Goal: Task Accomplishment & Management: Manage account settings

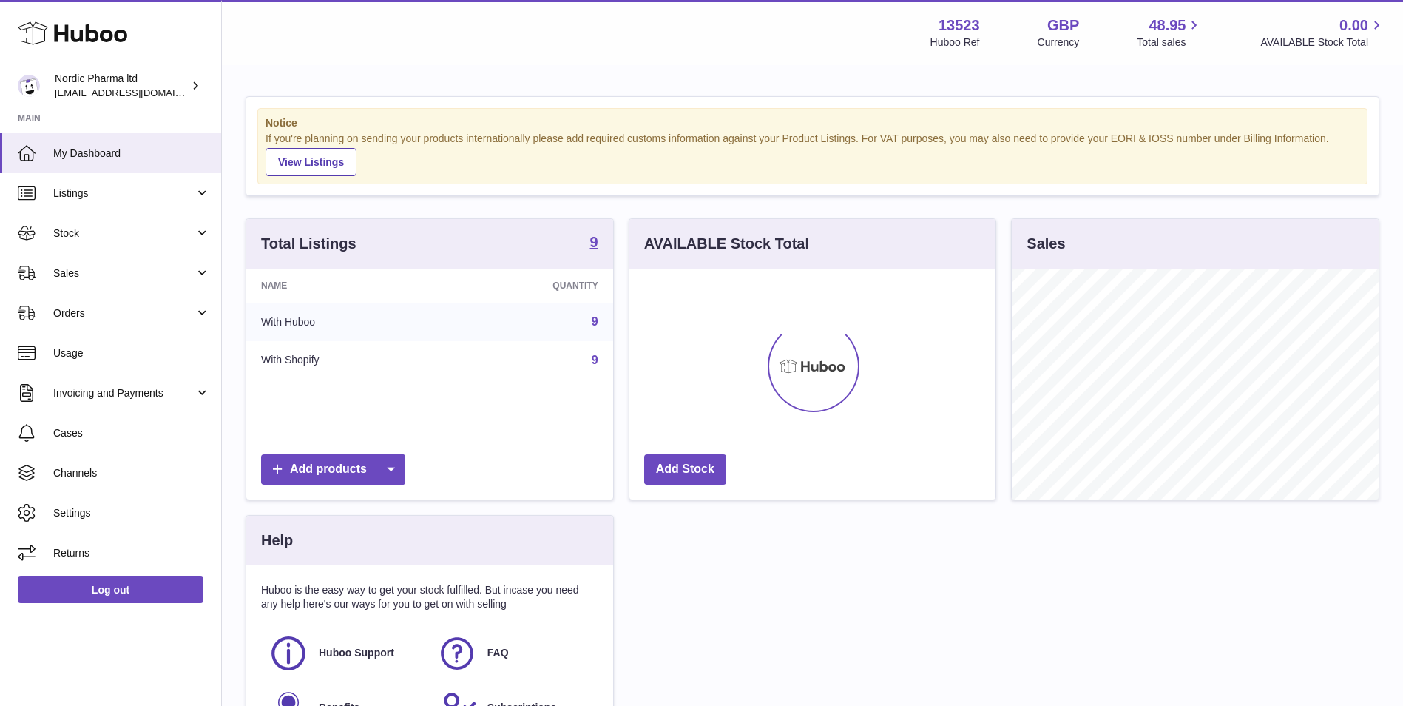
scroll to position [231, 366]
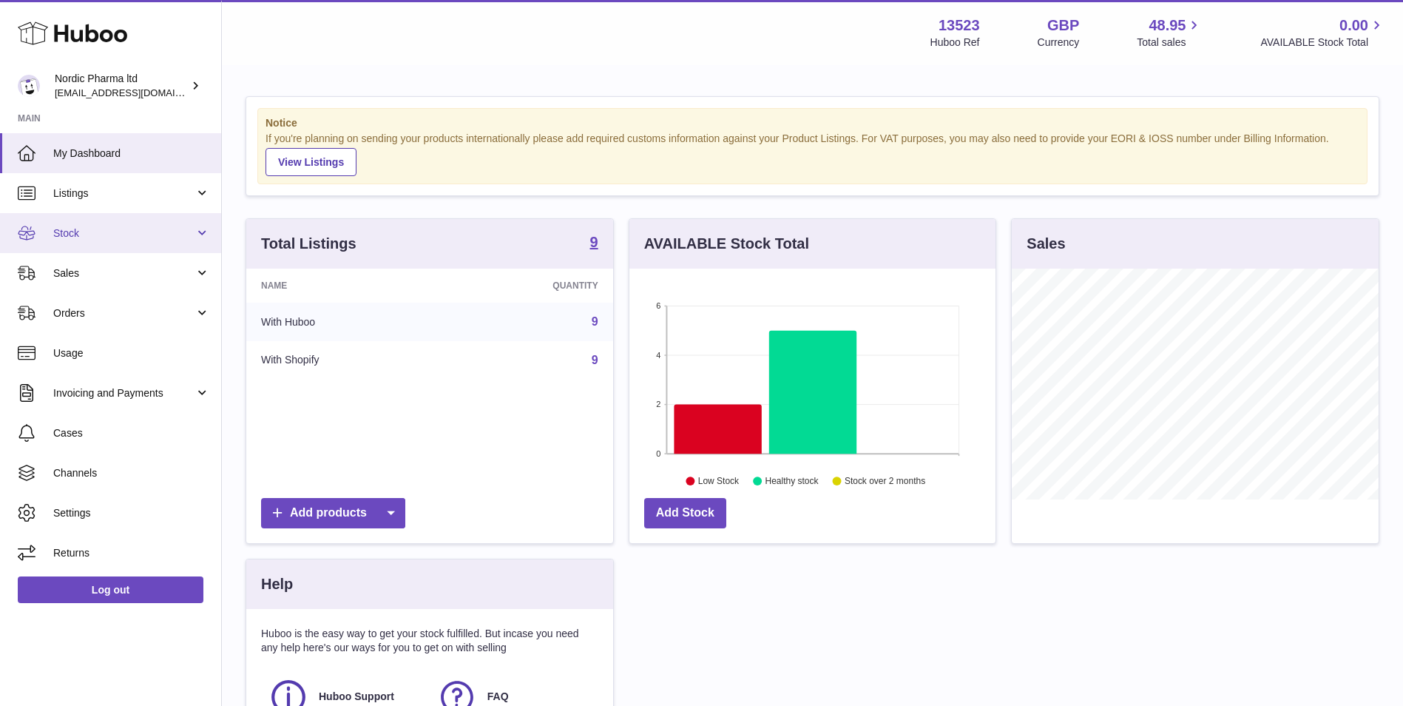
click at [90, 229] on span "Stock" at bounding box center [123, 233] width 141 height 14
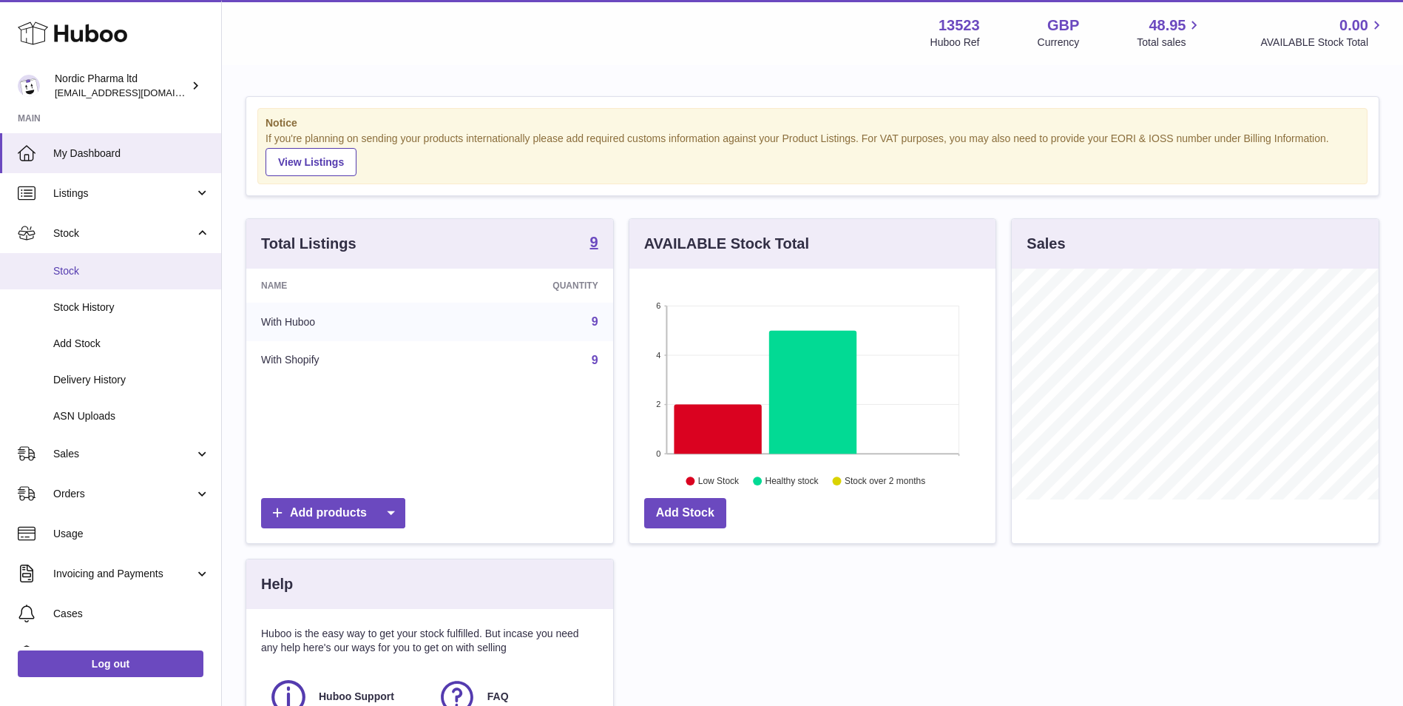
click at [96, 275] on span "Stock" at bounding box center [131, 271] width 157 height 14
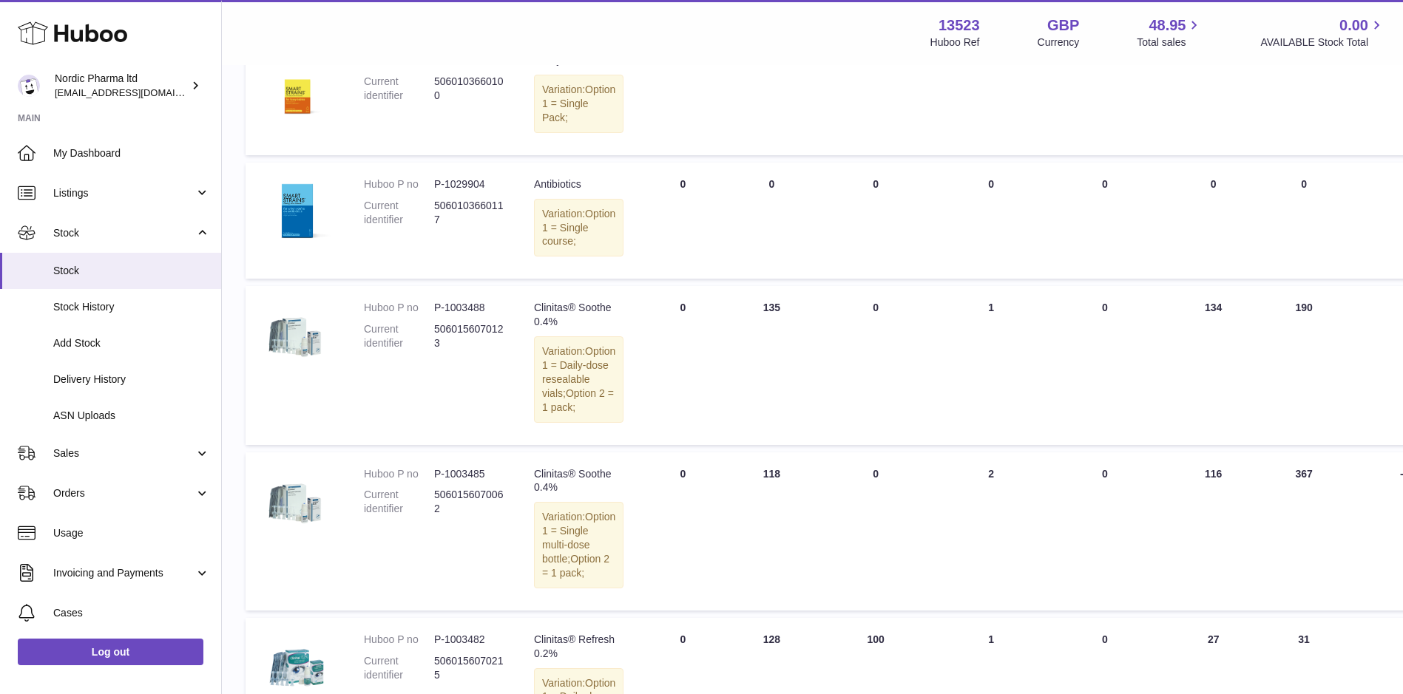
scroll to position [592, 0]
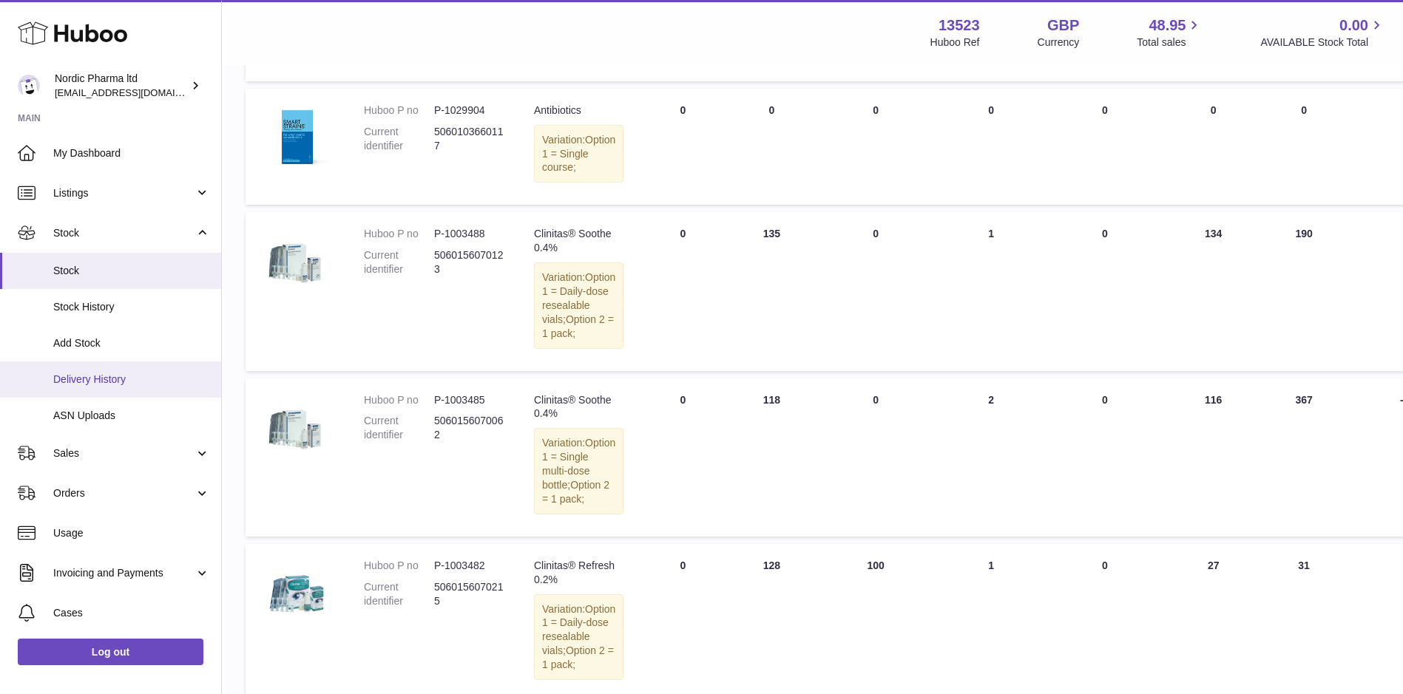
click at [95, 382] on span "Delivery History" at bounding box center [131, 380] width 157 height 14
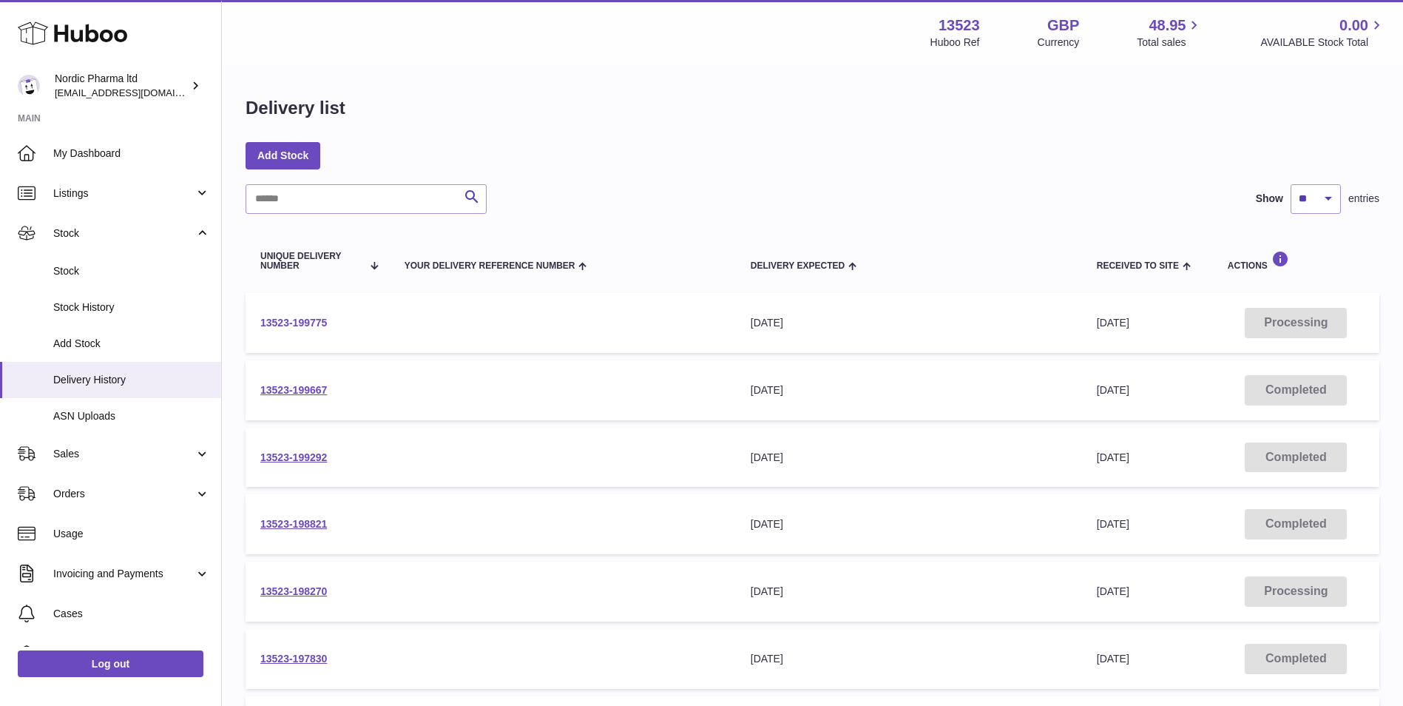
click at [279, 321] on link "13523-199775" at bounding box center [293, 323] width 67 height 12
click at [287, 385] on link "13523-199667" at bounding box center [293, 390] width 67 height 12
click at [90, 229] on span "Stock" at bounding box center [123, 233] width 141 height 14
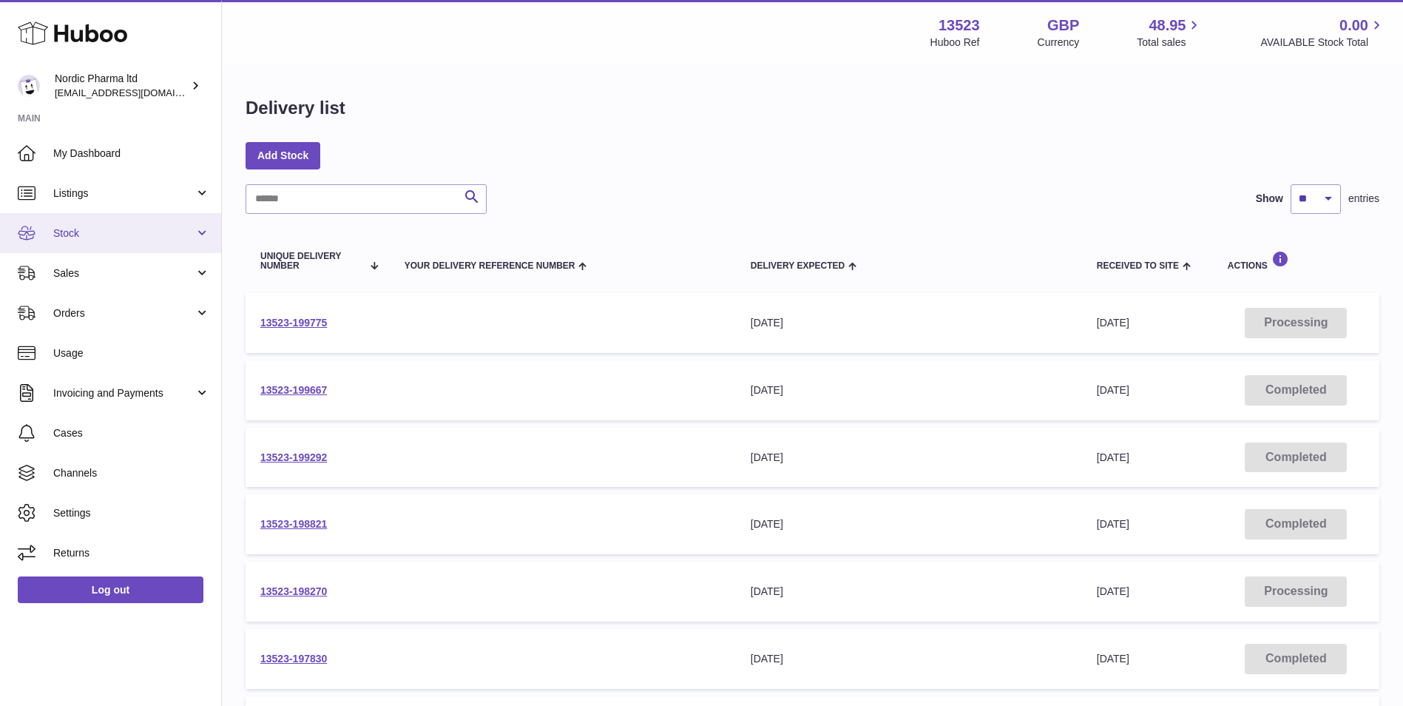
click at [89, 227] on span "Stock" at bounding box center [123, 233] width 141 height 14
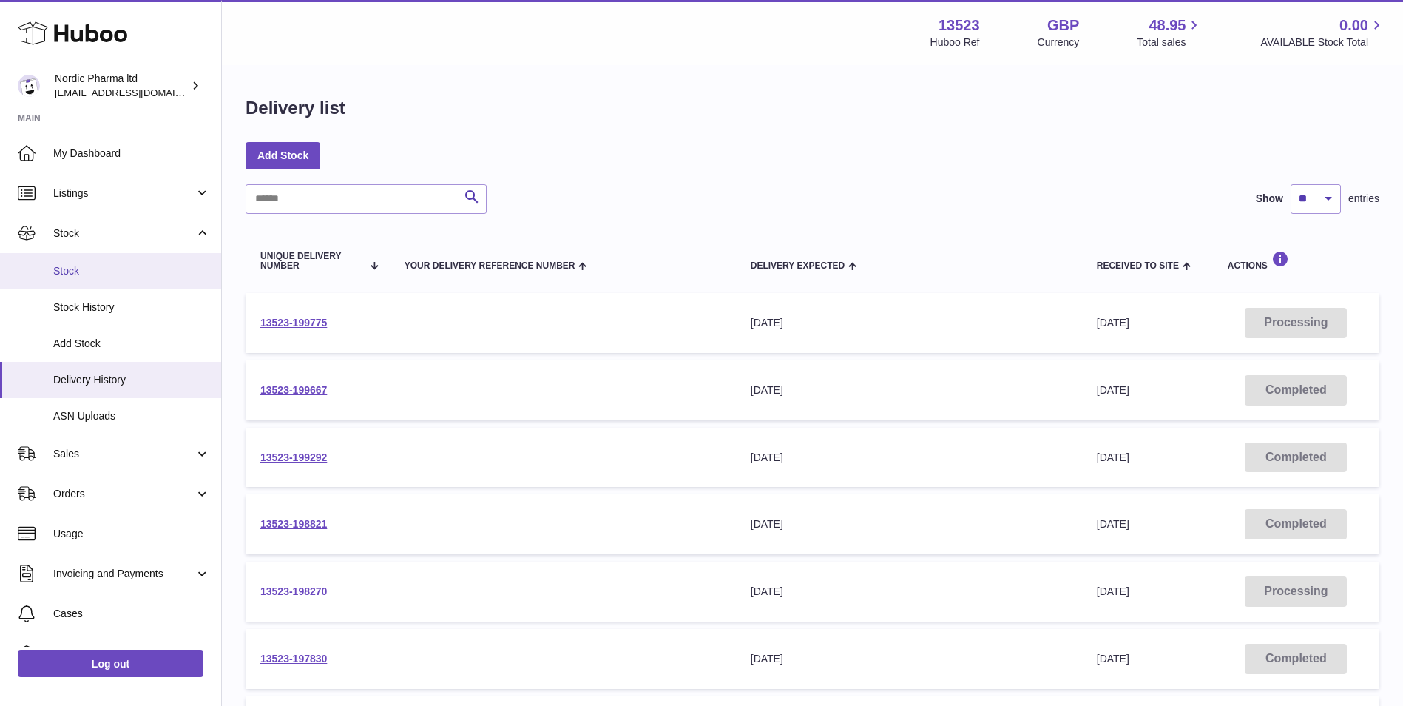
click at [72, 271] on span "Stock" at bounding box center [131, 271] width 157 height 14
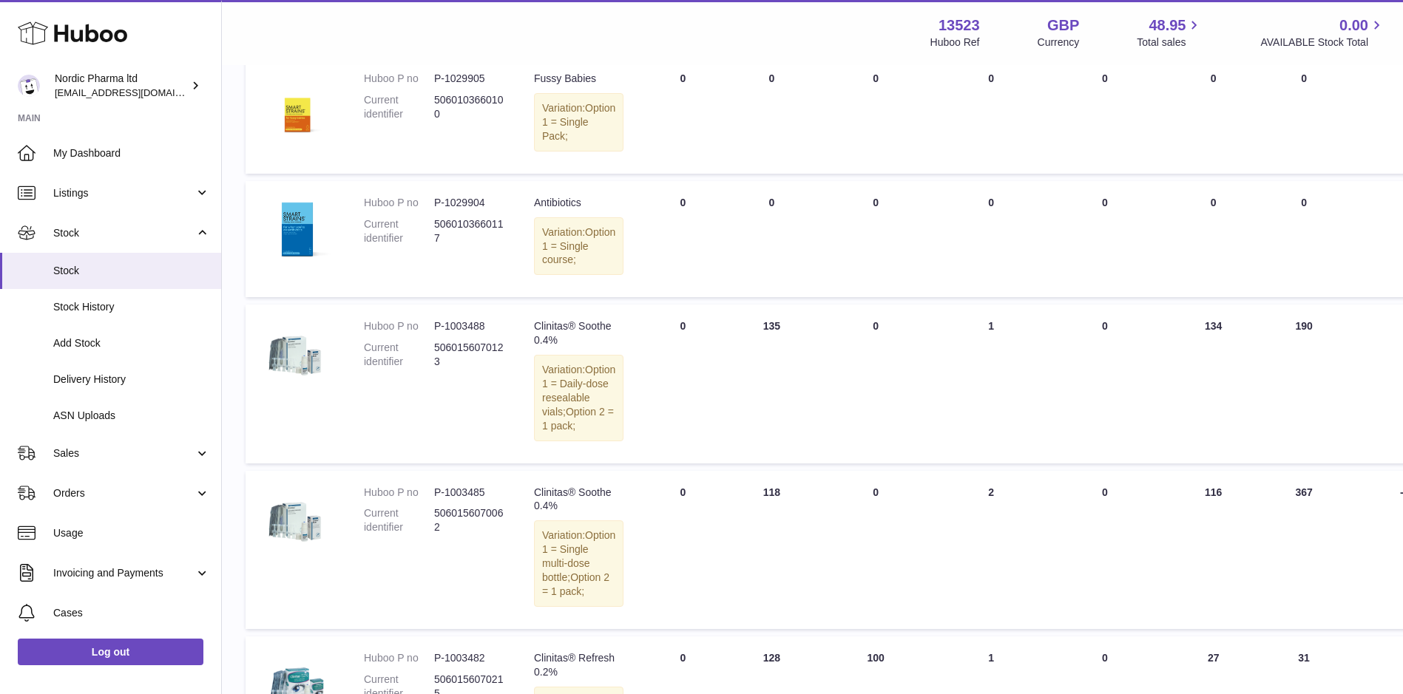
scroll to position [518, 0]
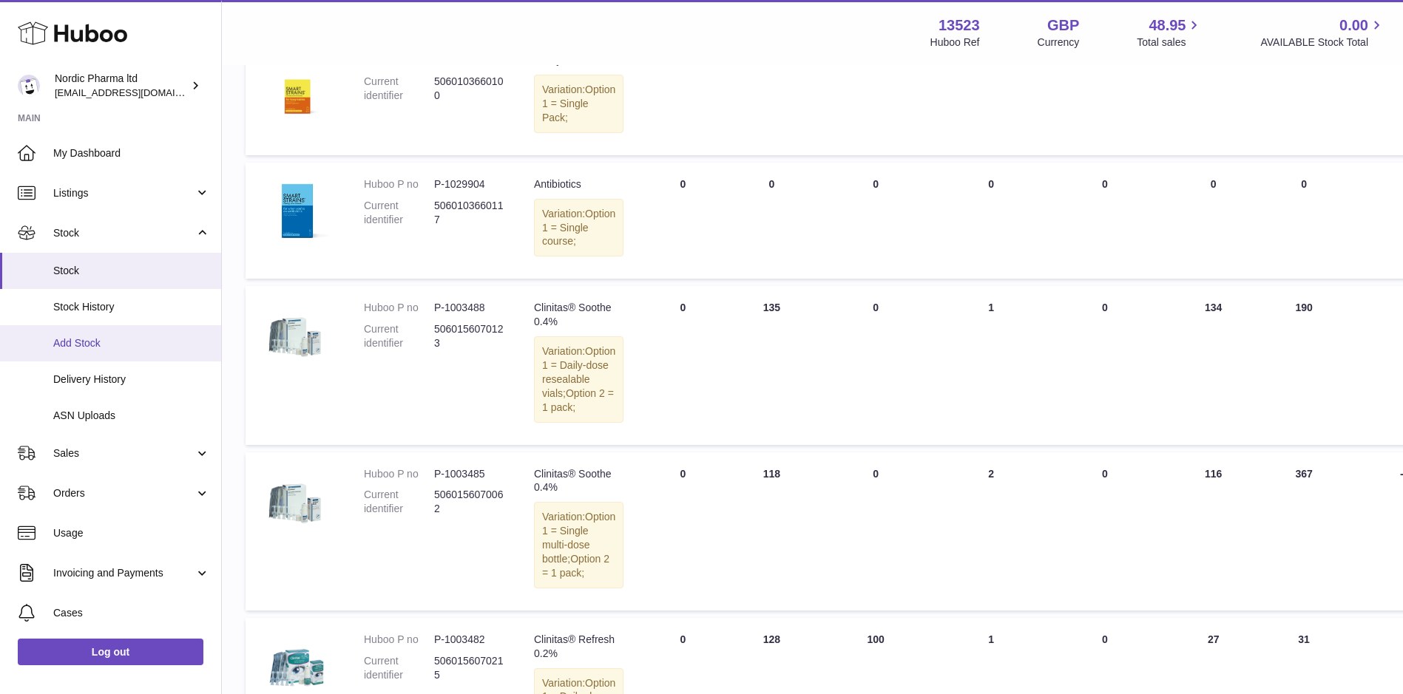
click at [81, 337] on span "Add Stock" at bounding box center [131, 344] width 157 height 14
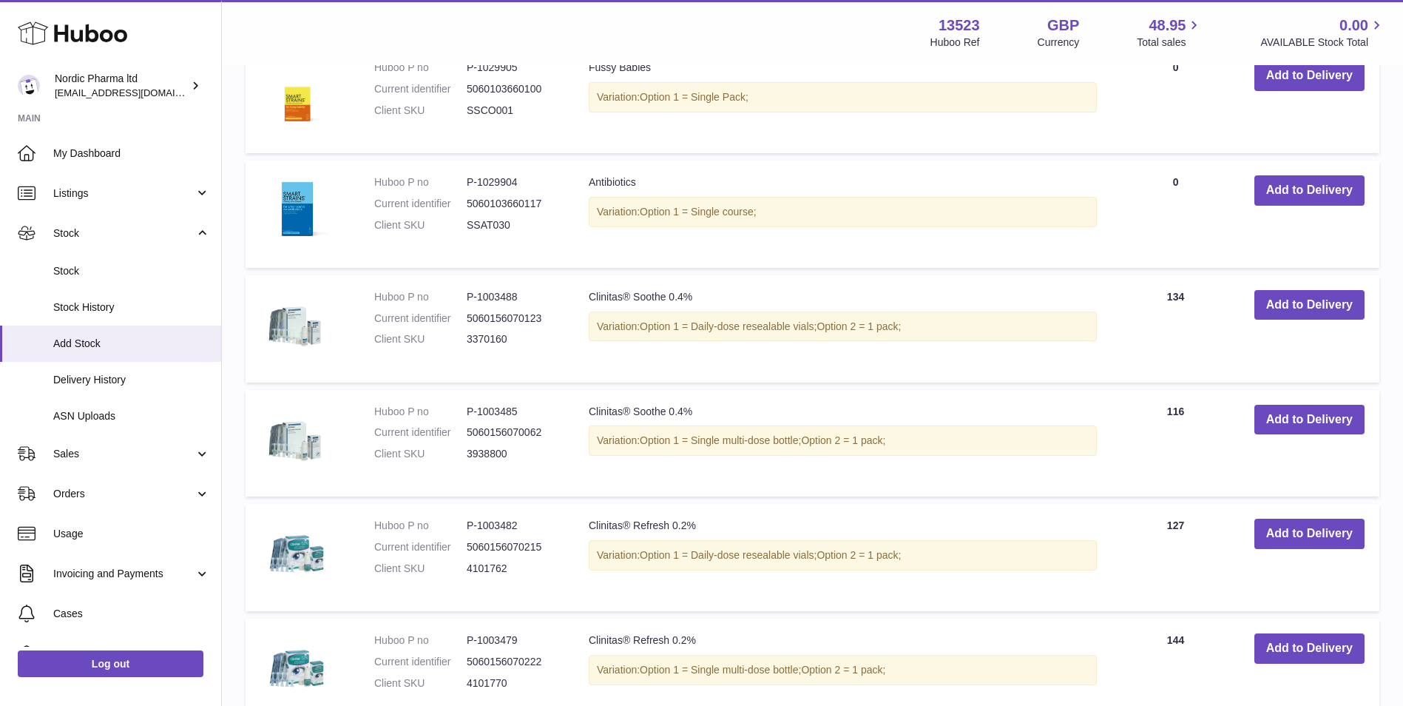
scroll to position [740, 0]
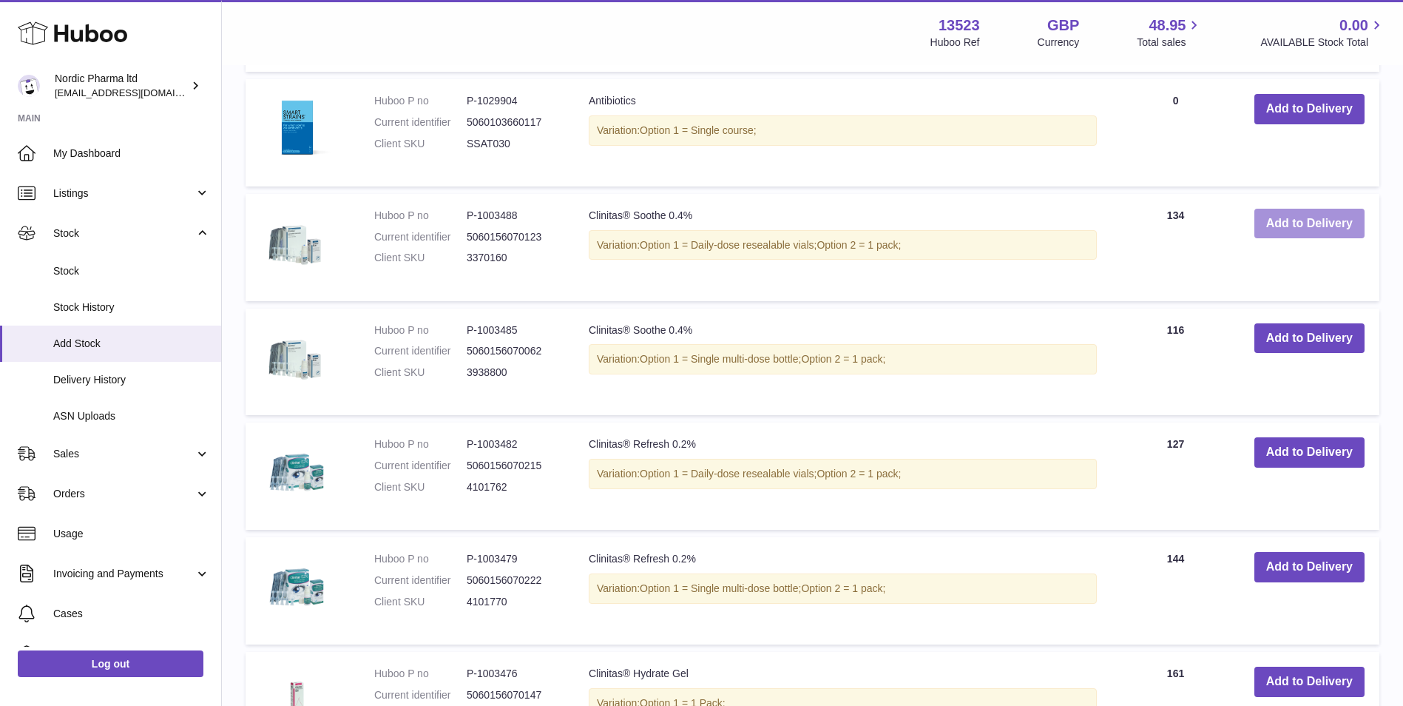
click at [1301, 220] on button "Add to Delivery" at bounding box center [1309, 224] width 110 height 30
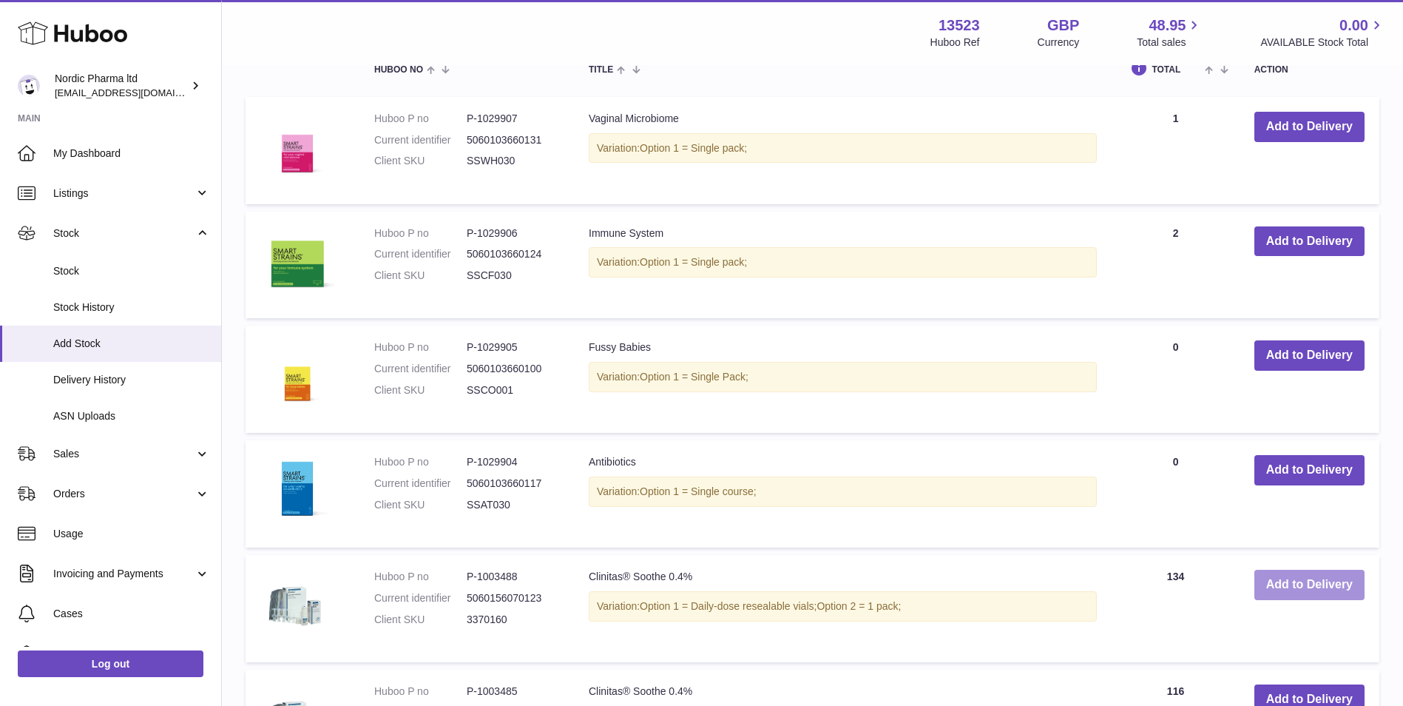
scroll to position [0, 0]
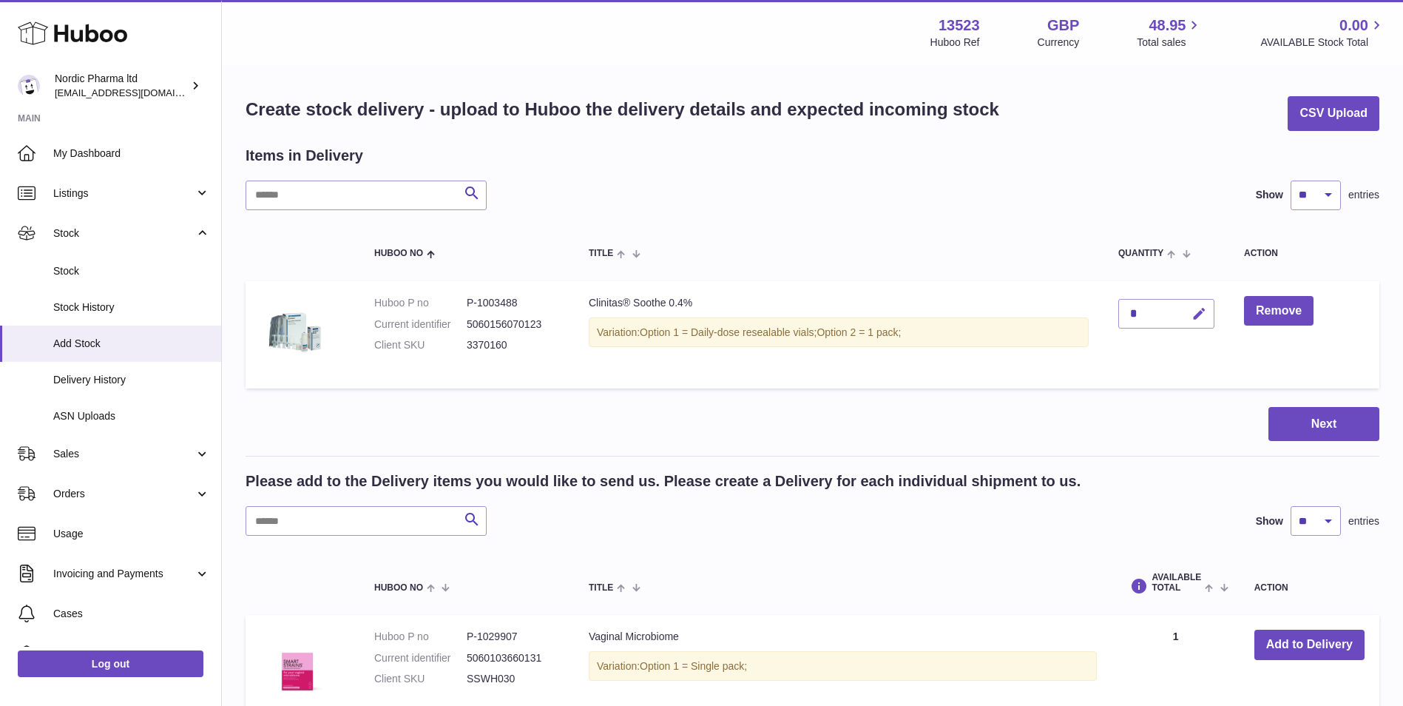
click at [1203, 312] on icon "button" at bounding box center [1199, 314] width 16 height 16
type input "***"
click at [1206, 311] on icon "submit" at bounding box center [1199, 313] width 13 height 13
click at [1310, 425] on button "Next" at bounding box center [1323, 424] width 111 height 35
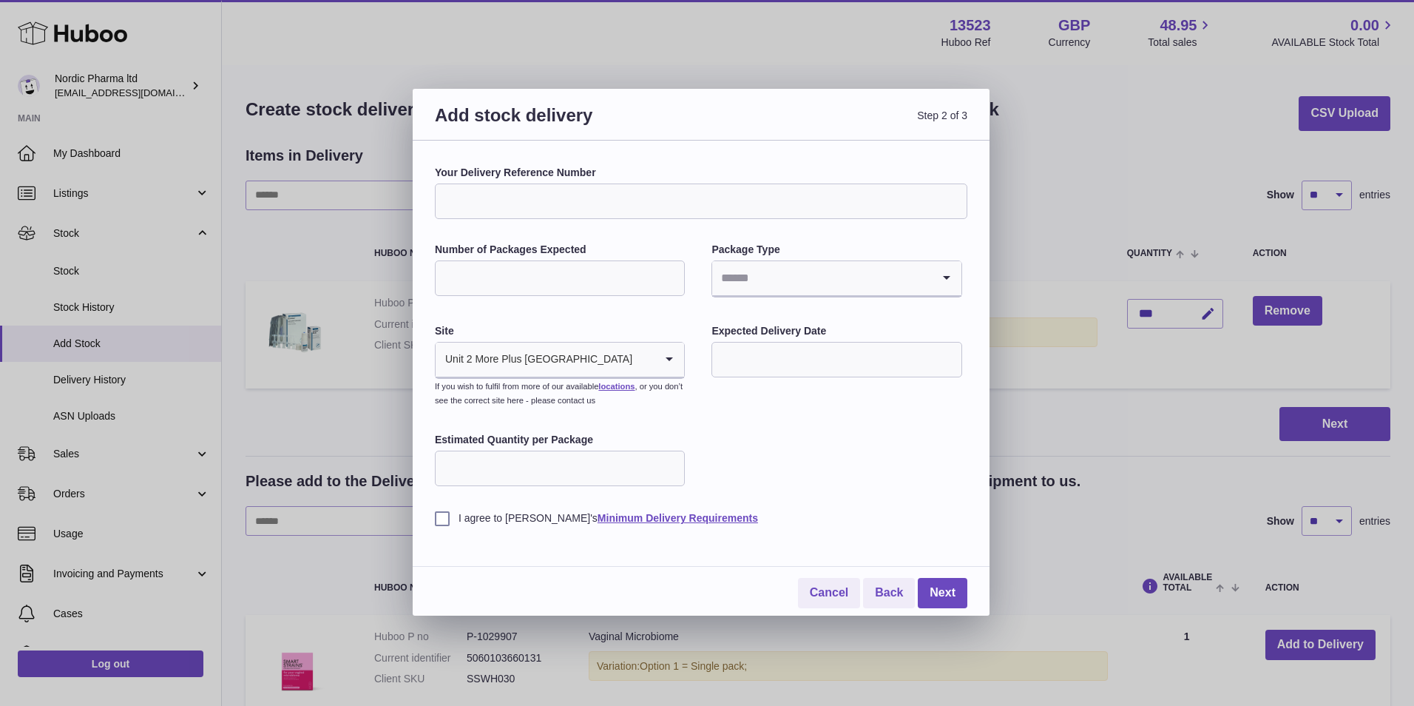
click at [526, 279] on input "Number of Packages Expected" at bounding box center [560, 278] width 250 height 36
type input "*"
click at [785, 276] on input "Search for option" at bounding box center [821, 278] width 219 height 34
click at [753, 382] on li "Boxes" at bounding box center [836, 377] width 247 height 30
click at [585, 466] on input "Estimated Quantity per Package" at bounding box center [560, 468] width 250 height 36
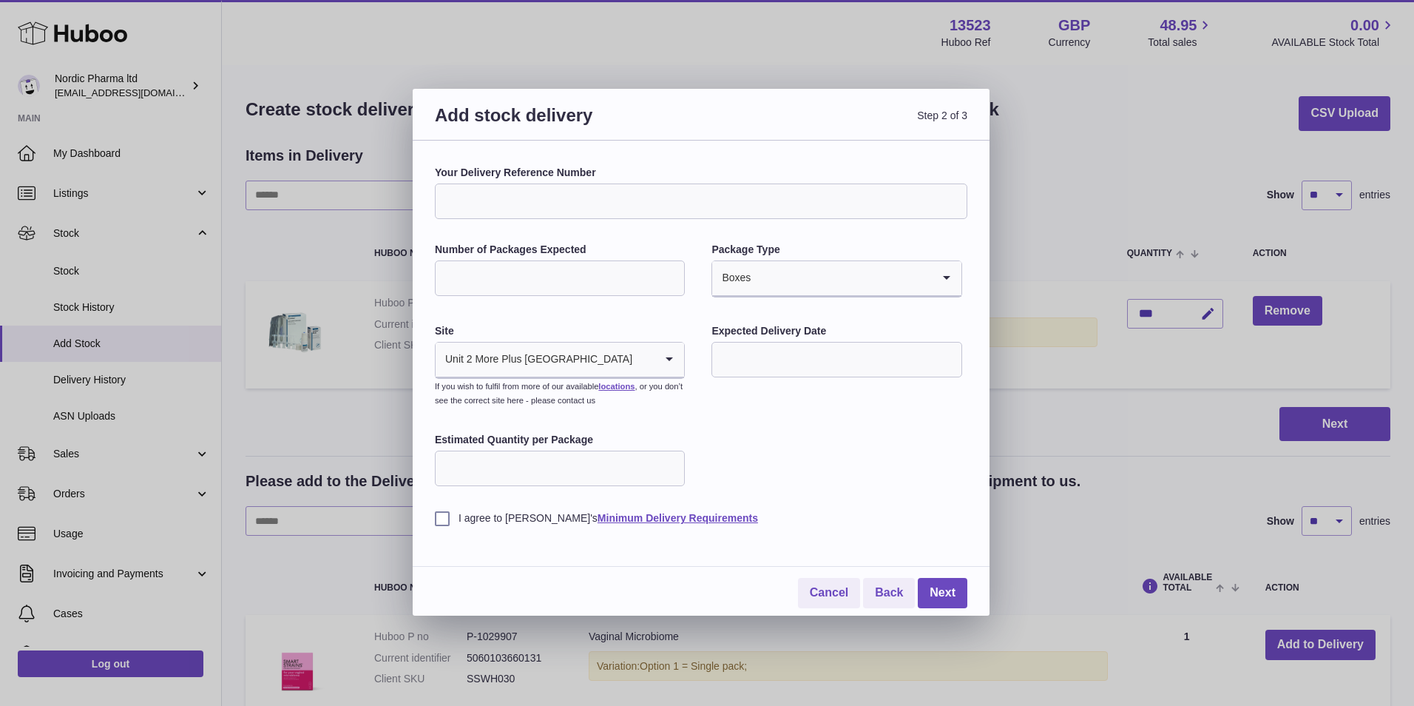
type input "**"
click at [447, 521] on label "I agree to Huboo's Minimum Delivery Requirements" at bounding box center [701, 518] width 533 height 14
click at [950, 595] on link "Next" at bounding box center [943, 593] width 50 height 30
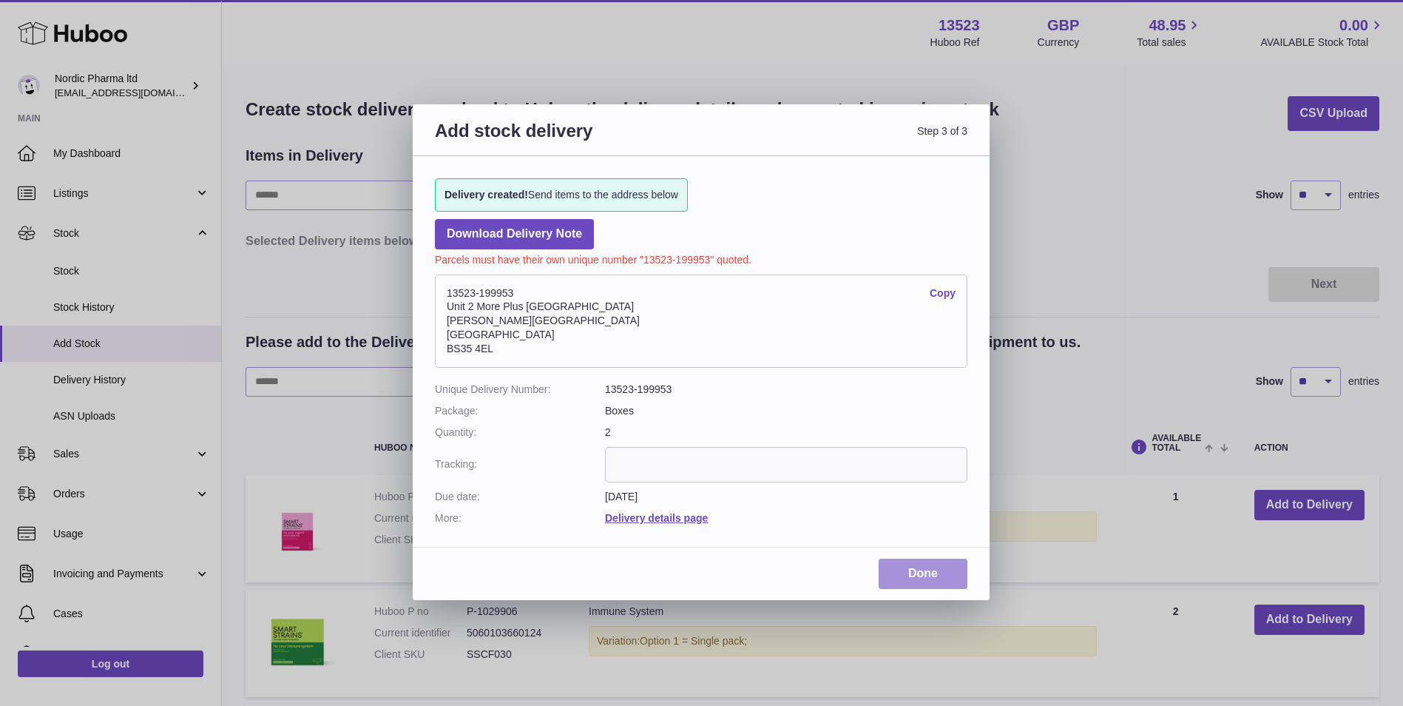
click at [919, 571] on link "Done" at bounding box center [923, 573] width 89 height 30
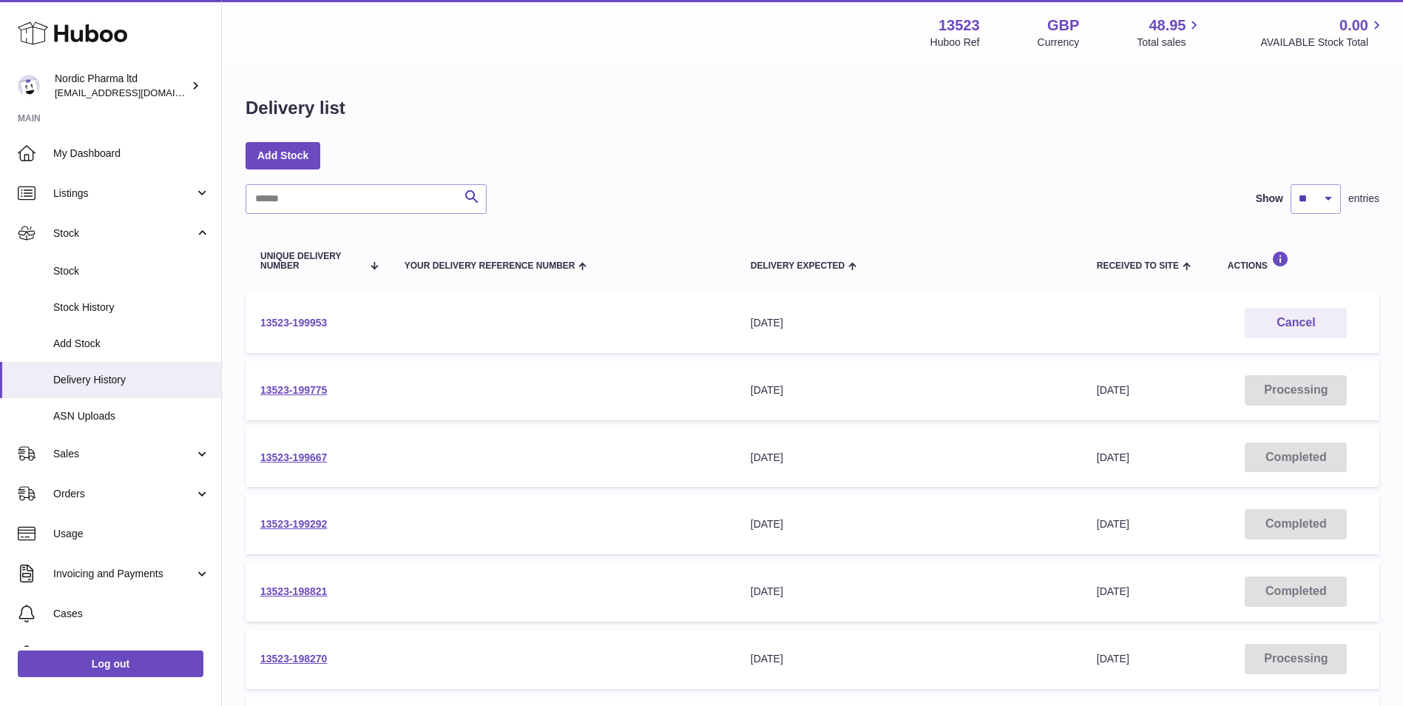
click at [307, 322] on link "13523-199953" at bounding box center [293, 323] width 67 height 12
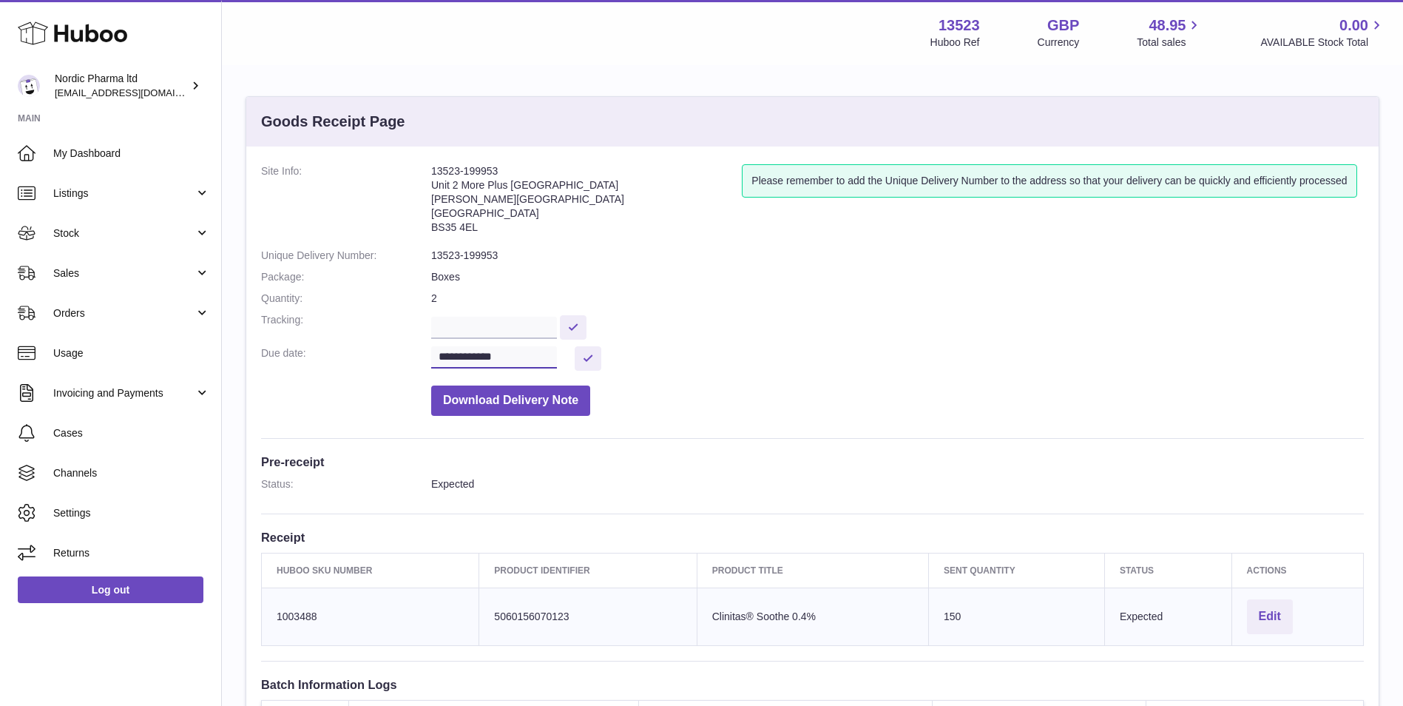
click at [493, 356] on input "**********" at bounding box center [494, 357] width 126 height 22
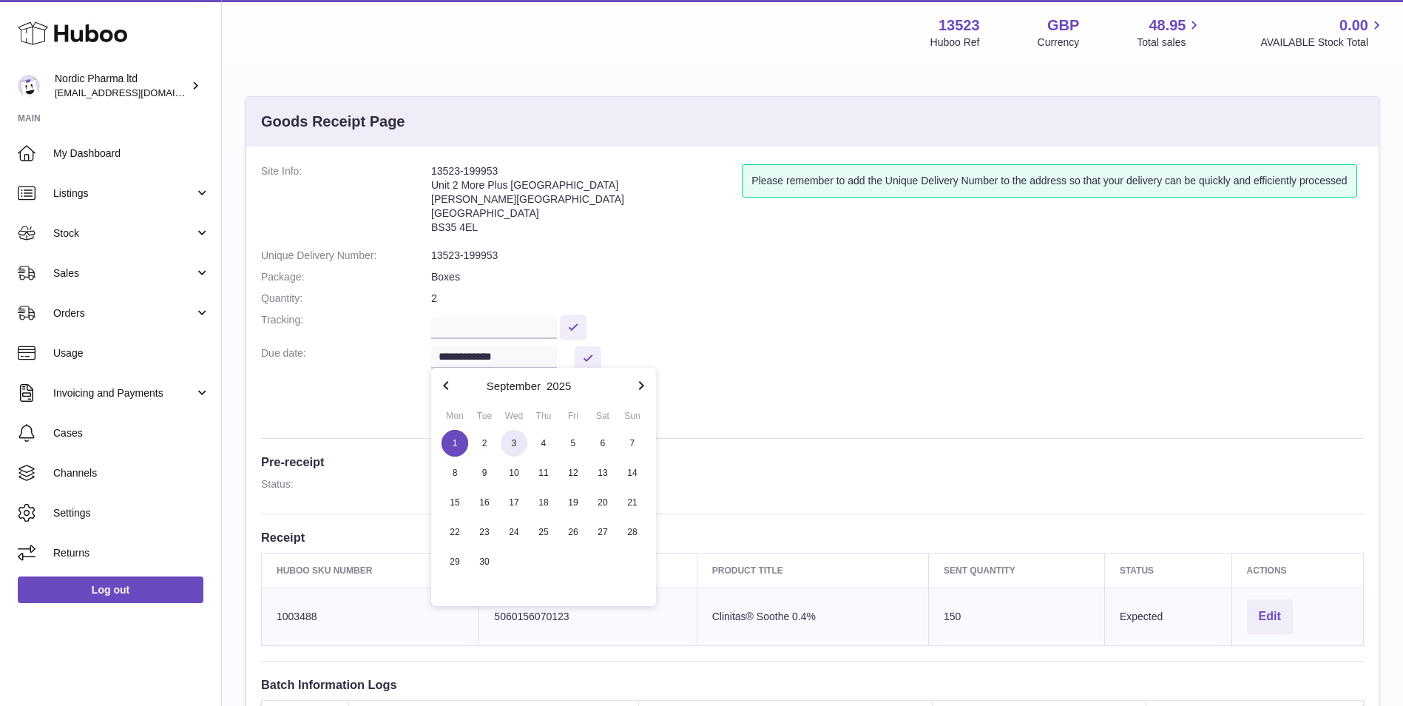
click at [513, 447] on span "3" at bounding box center [514, 443] width 27 height 27
type input "**********"
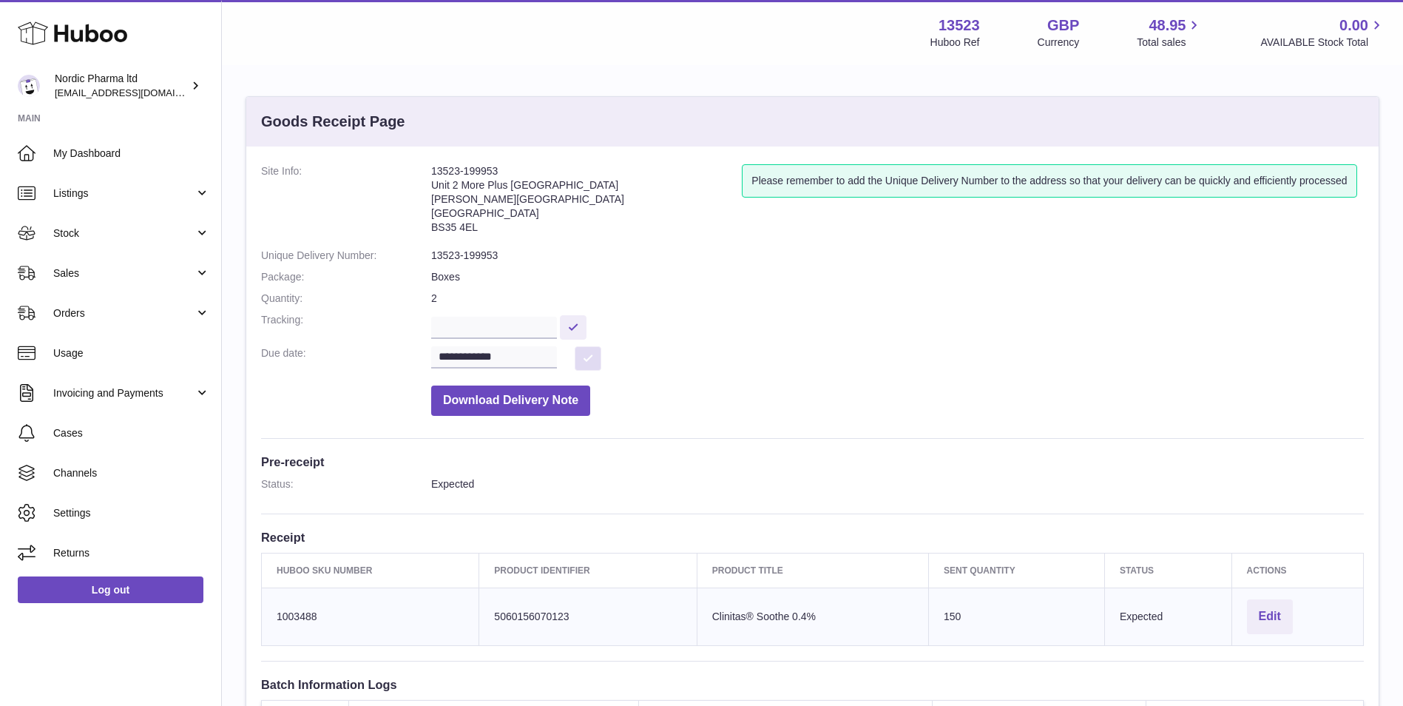
click at [587, 354] on button at bounding box center [588, 358] width 27 height 24
click at [84, 228] on span "Stock" at bounding box center [123, 233] width 141 height 14
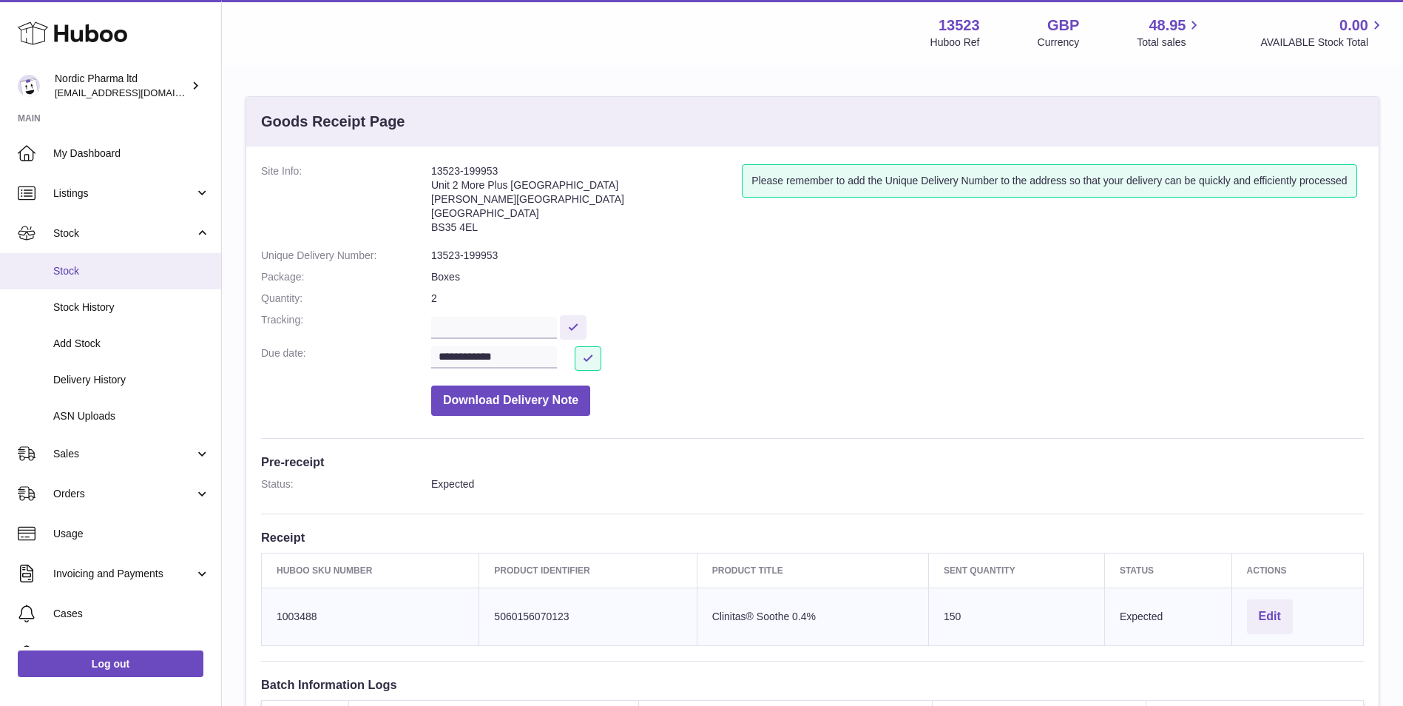
click at [71, 270] on span "Stock" at bounding box center [131, 271] width 157 height 14
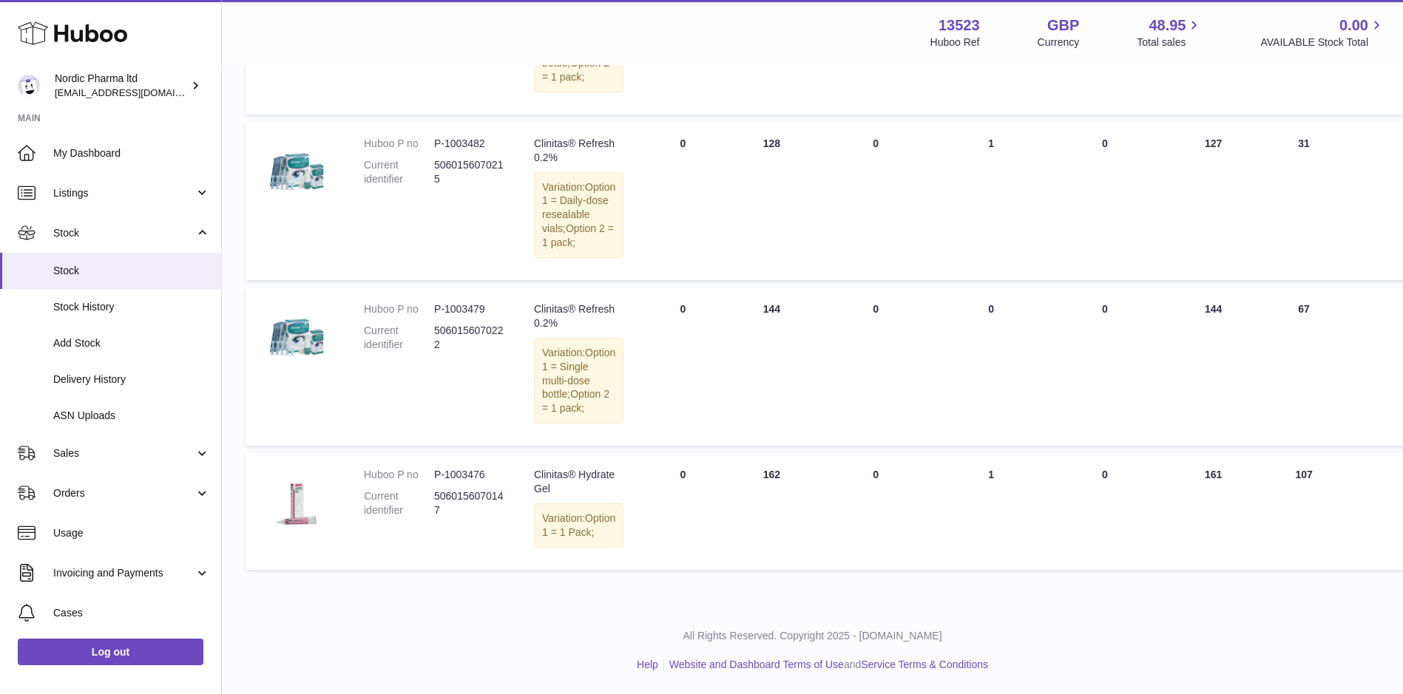
scroll to position [1126, 0]
click at [120, 660] on link "Log out" at bounding box center [111, 652] width 186 height 27
